Goal: Find contact information: Find contact information

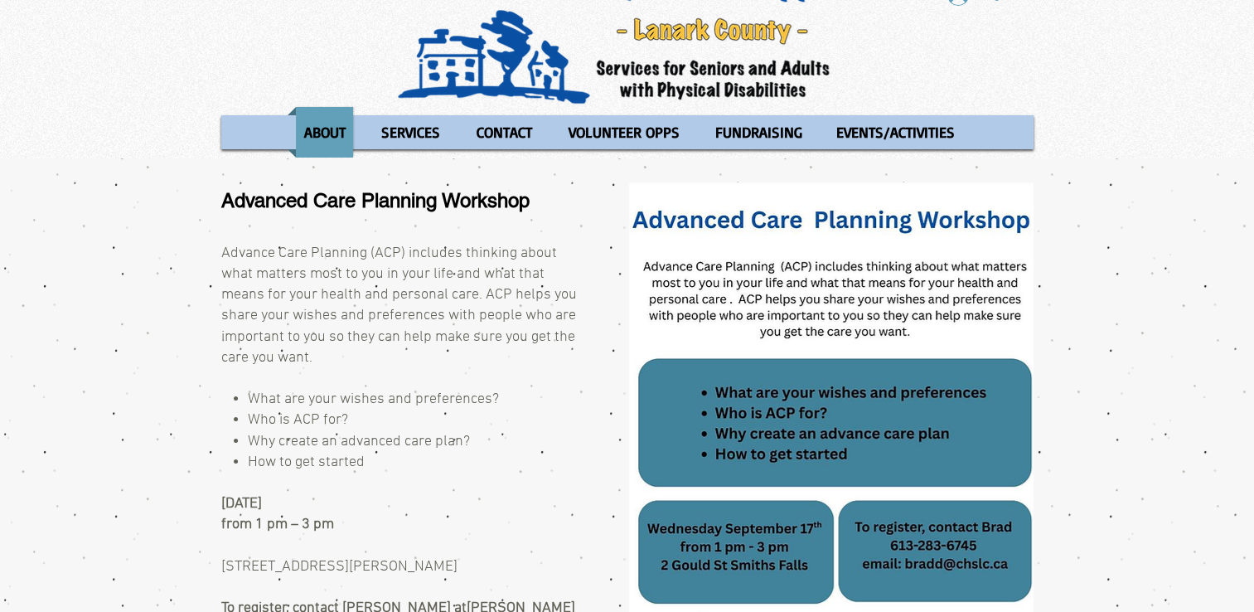
scroll to position [83, 0]
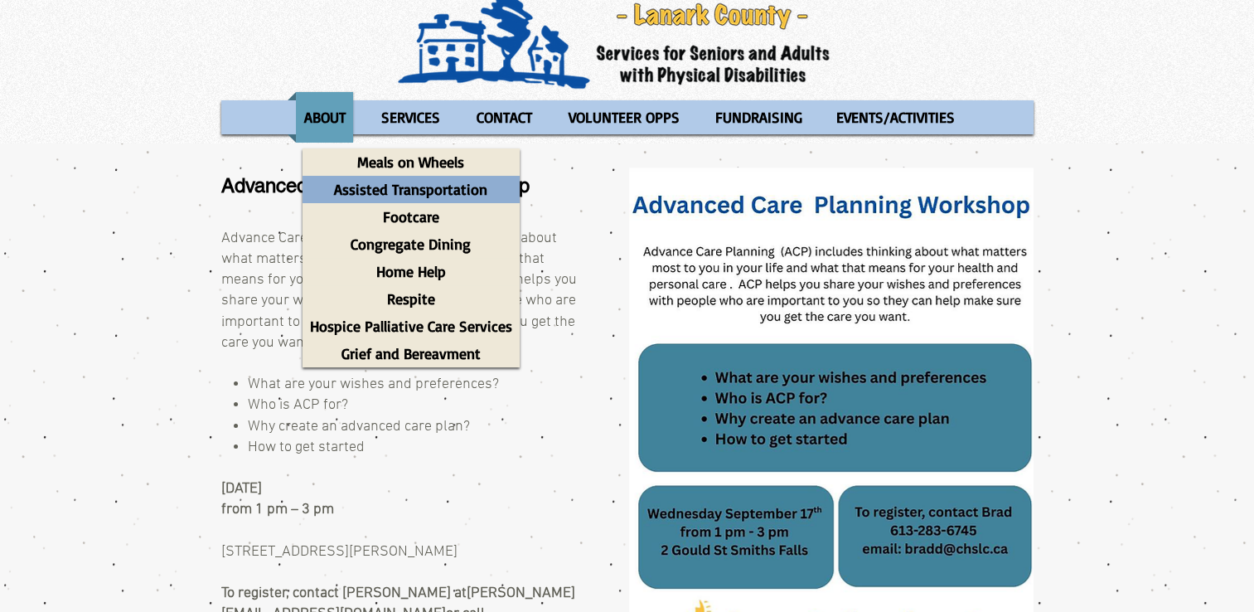
click at [433, 186] on p "Assisted Transportation" at bounding box center [411, 189] width 168 height 27
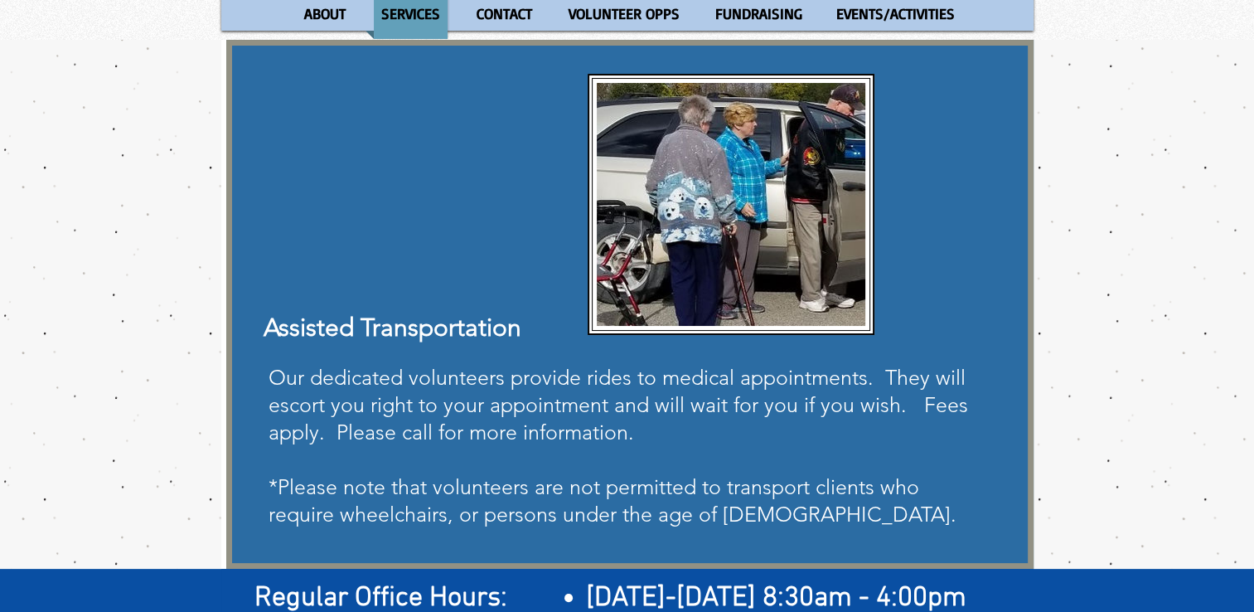
scroll to position [188, 0]
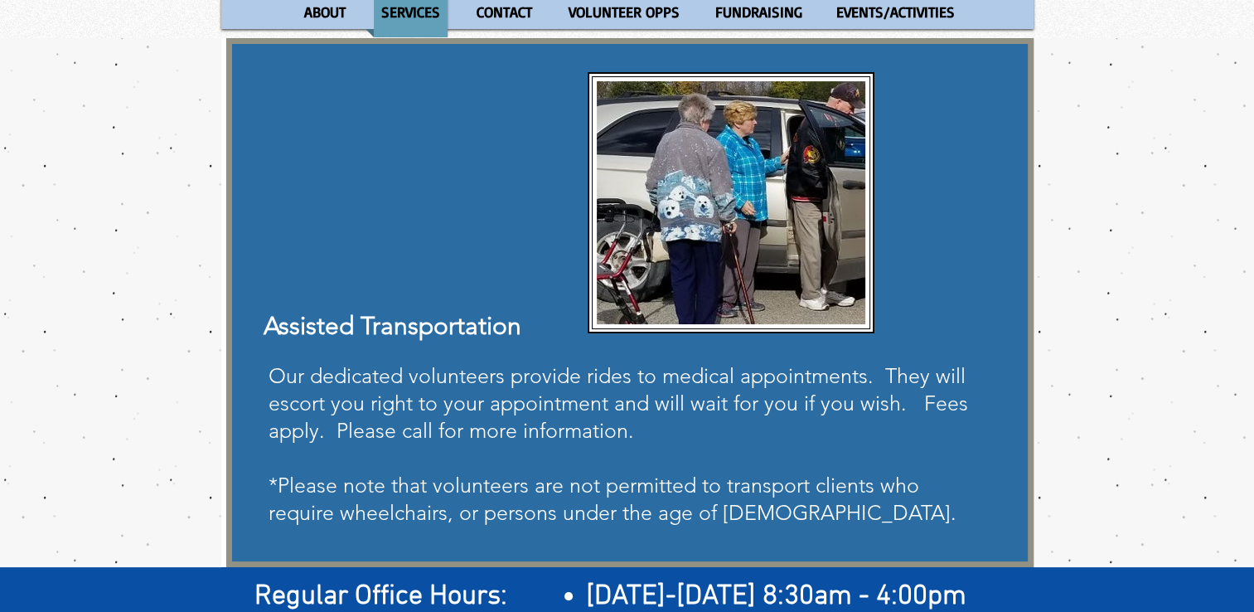
click at [945, 336] on div "main content" at bounding box center [629, 302] width 807 height 529
click at [600, 486] on span "*Please note that volunteers are not permitted to transport clients who require…" at bounding box center [612, 498] width 688 height 52
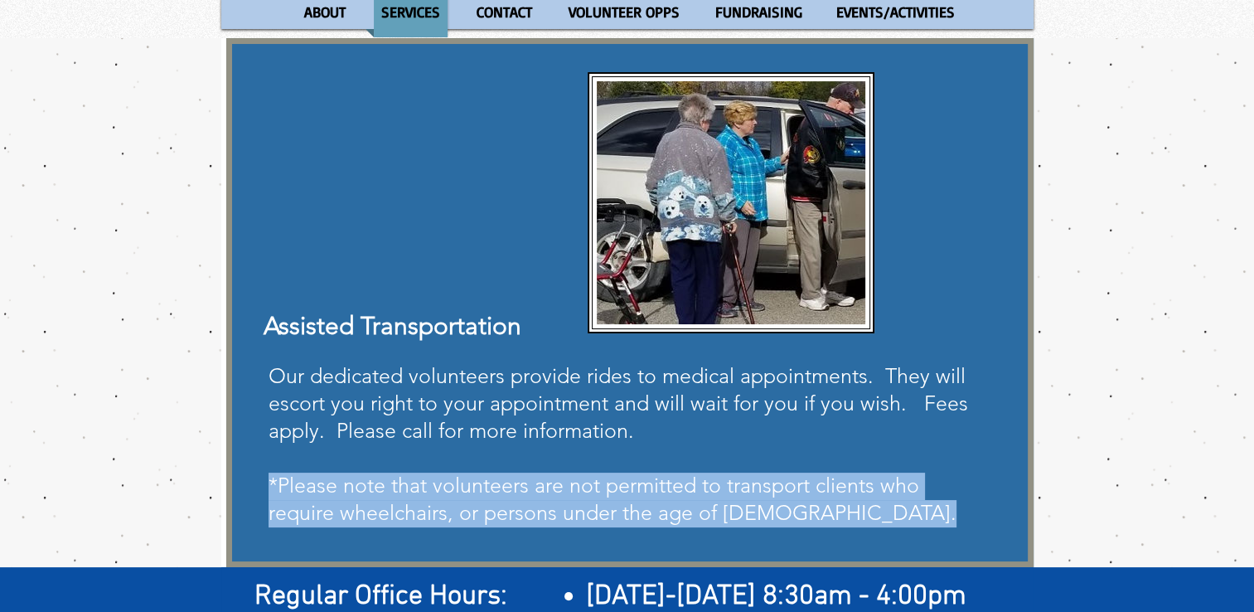
click at [600, 486] on span "*Please note that volunteers are not permitted to transport clients who require…" at bounding box center [612, 498] width 688 height 52
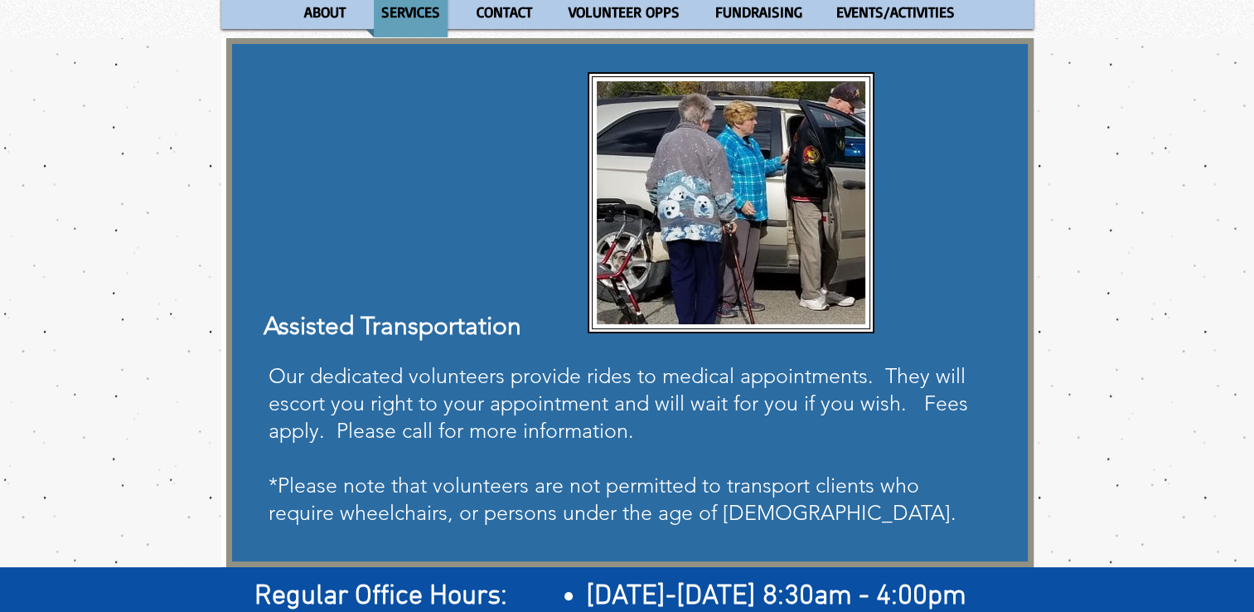
click at [1109, 434] on div "main content" at bounding box center [627, 302] width 1254 height 529
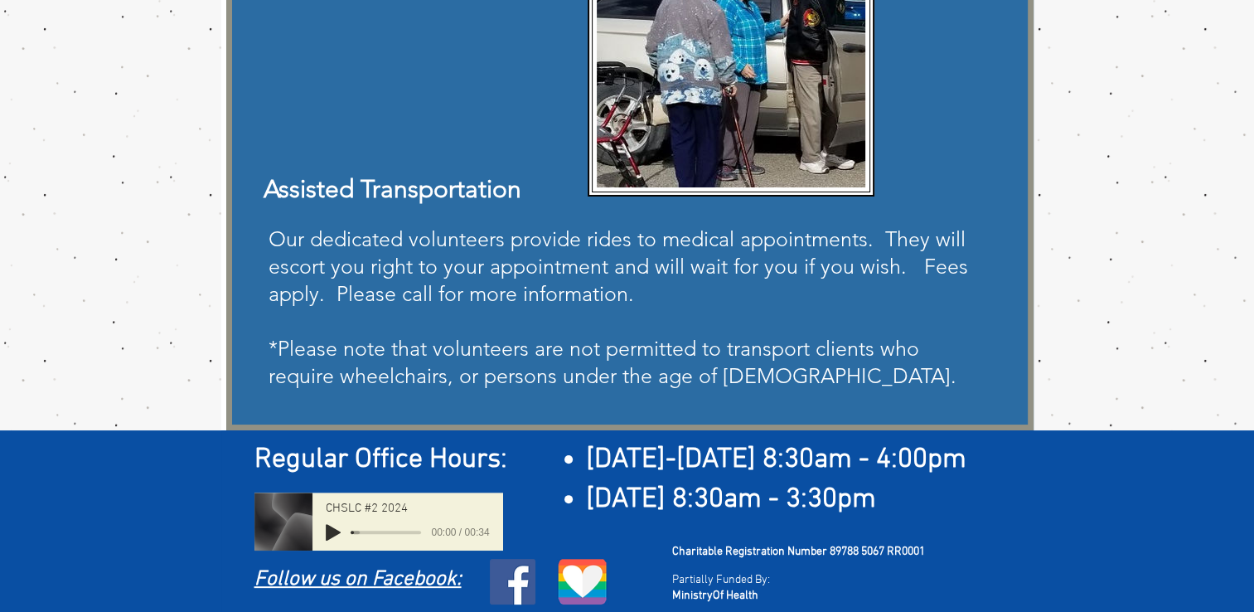
scroll to position [0, 0]
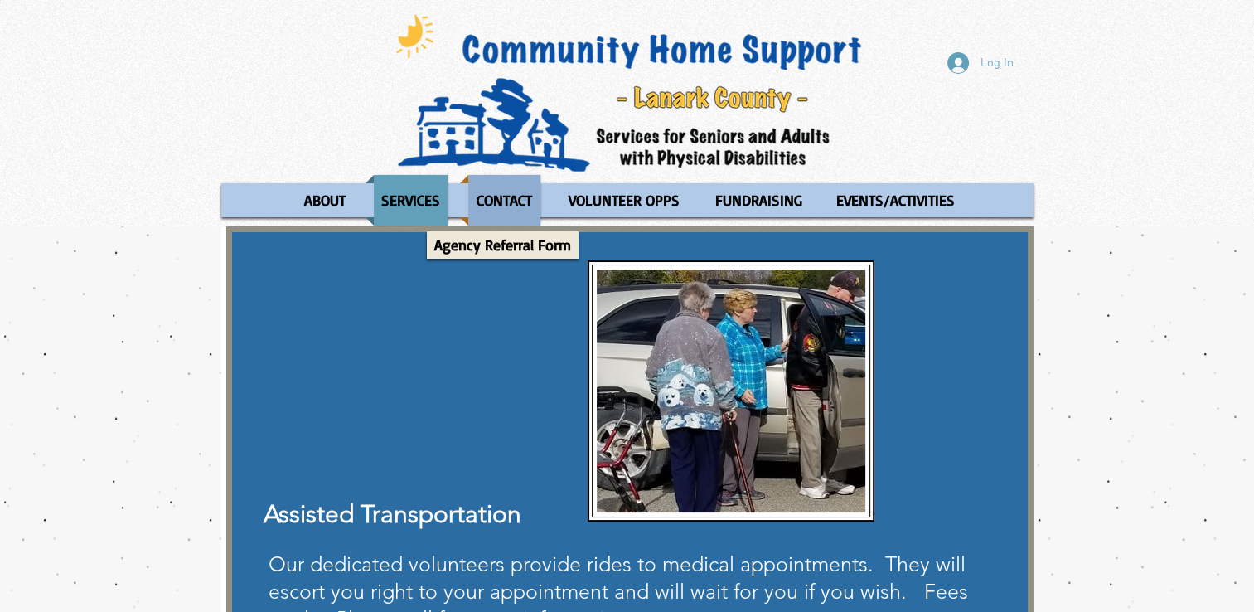
click at [502, 191] on p "CONTACT" at bounding box center [504, 200] width 70 height 51
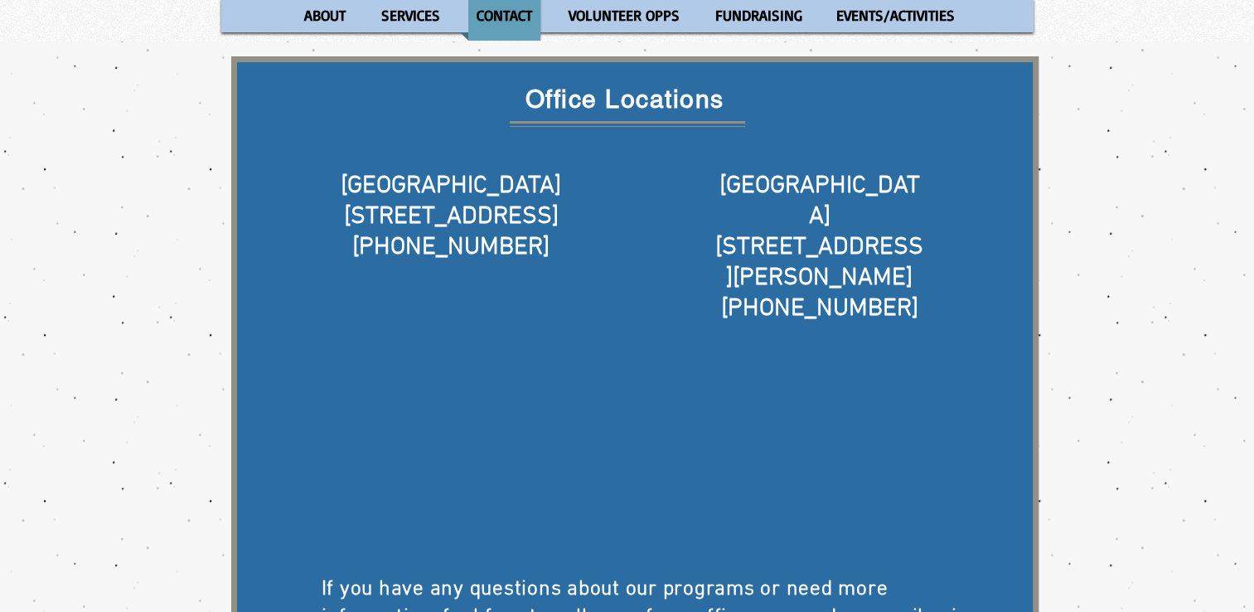
scroll to position [162, 0]
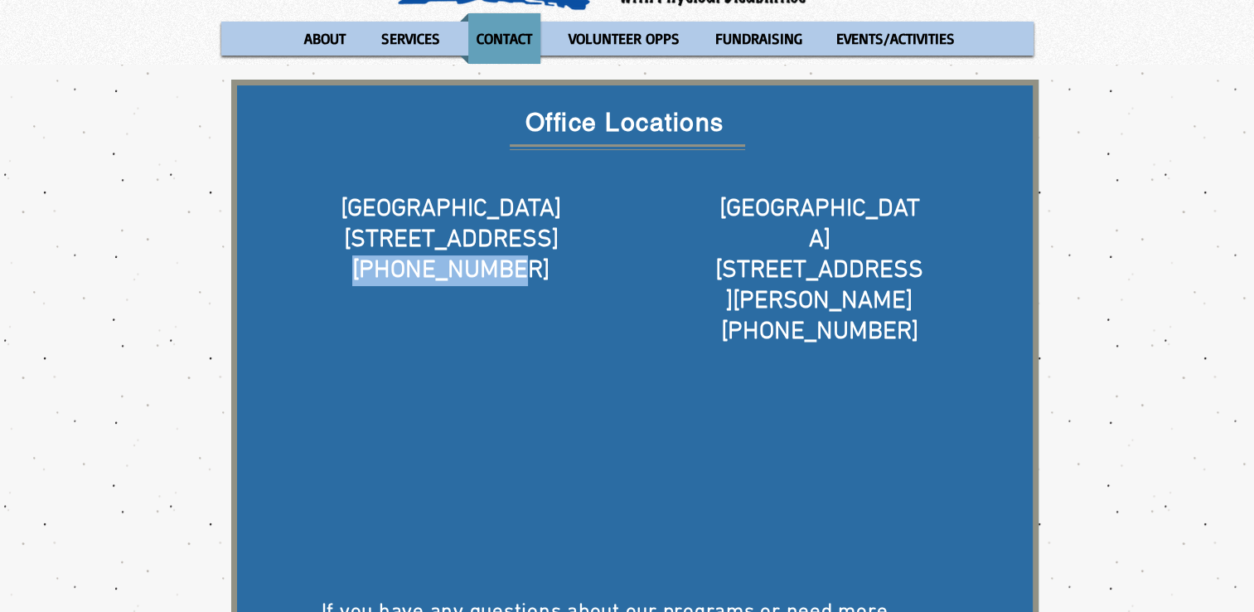
drag, startPoint x: 534, startPoint y: 273, endPoint x: 365, endPoint y: 264, distance: 168.4
click at [365, 264] on h5 "[PHONE_NUMBER]" at bounding box center [451, 270] width 269 height 31
copy span "[PHONE_NUMBER]"
